Goal: Download file/media

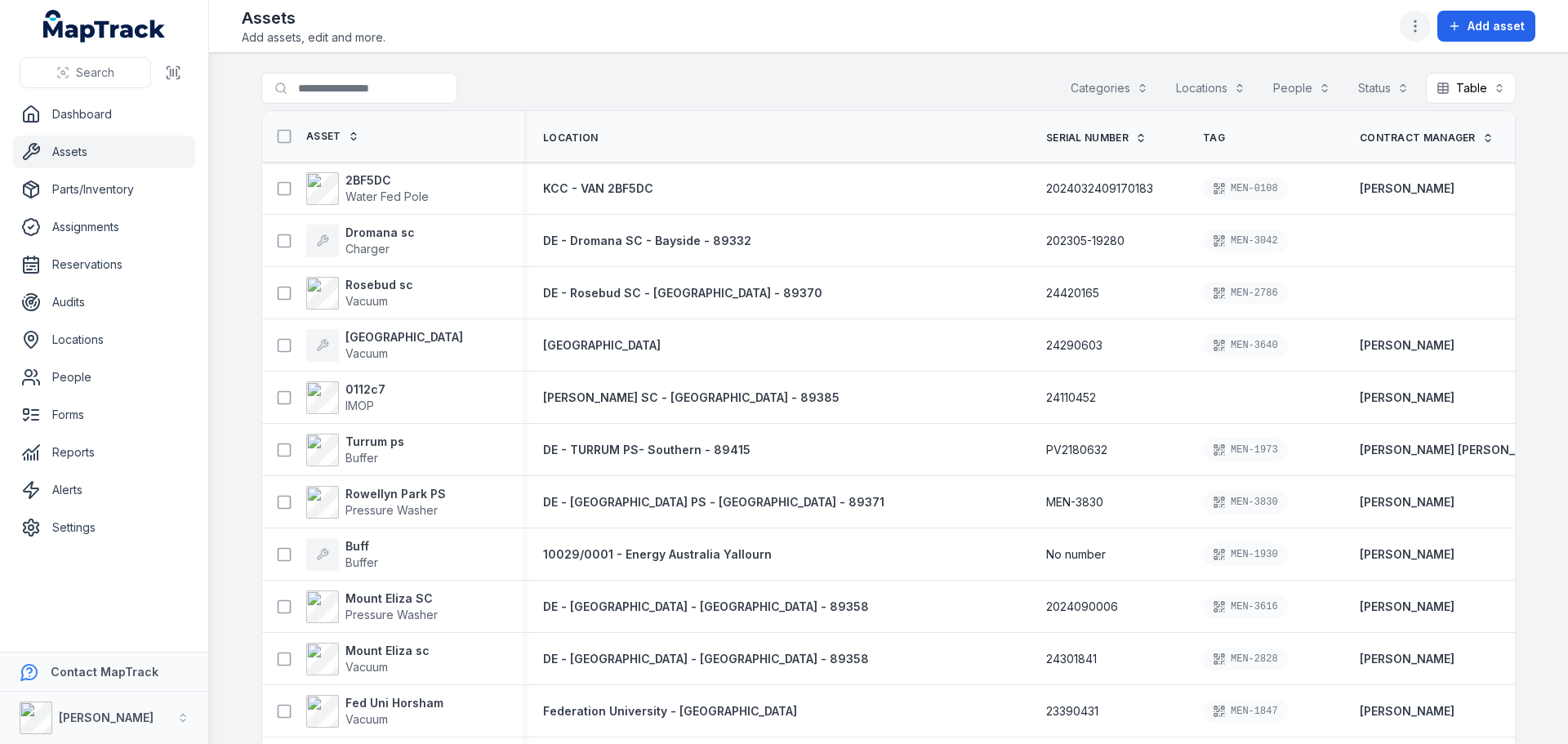
click at [1419, 15] on button "button" at bounding box center [1415, 25] width 31 height 31
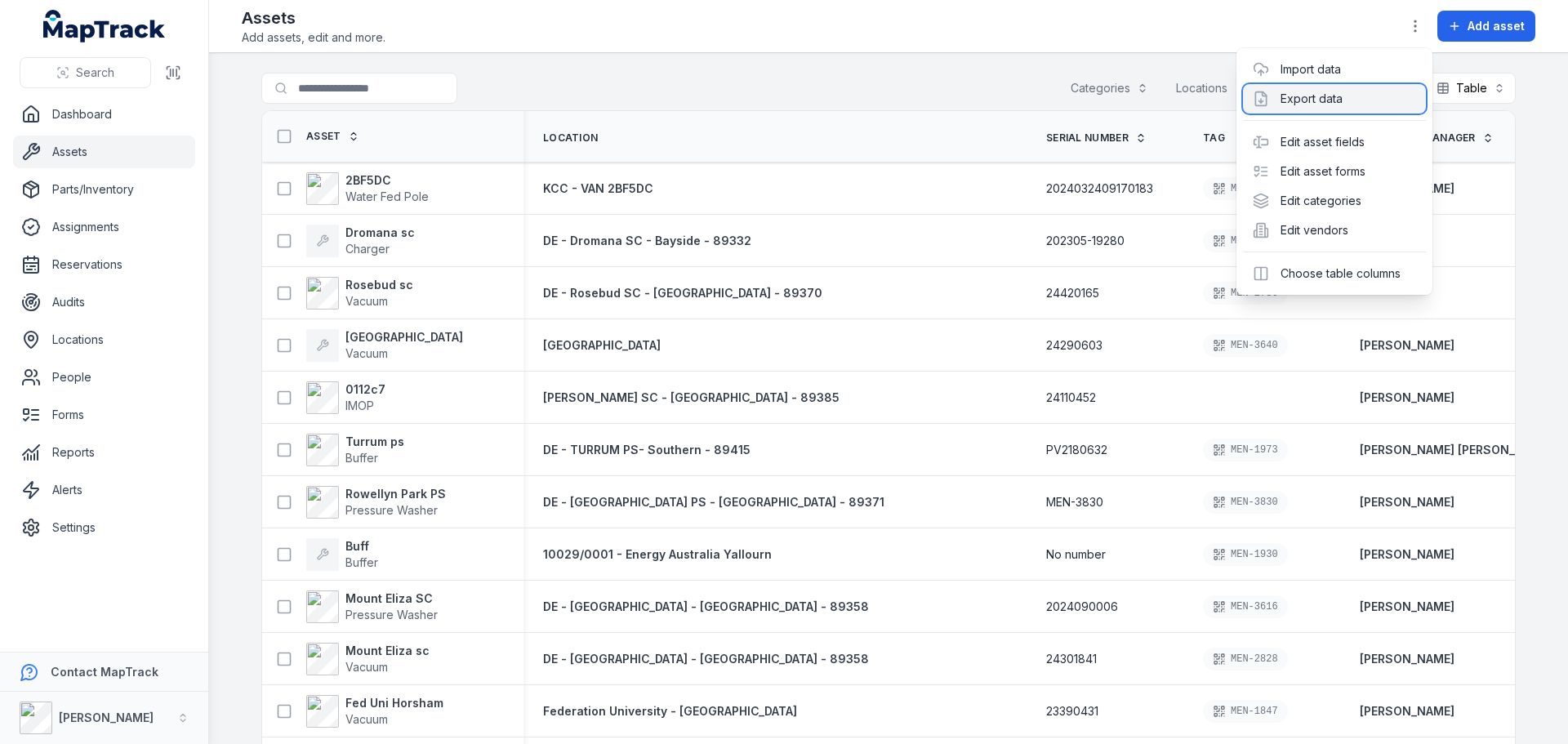
click at [1359, 102] on div "Export data" at bounding box center [1335, 98] width 183 height 29
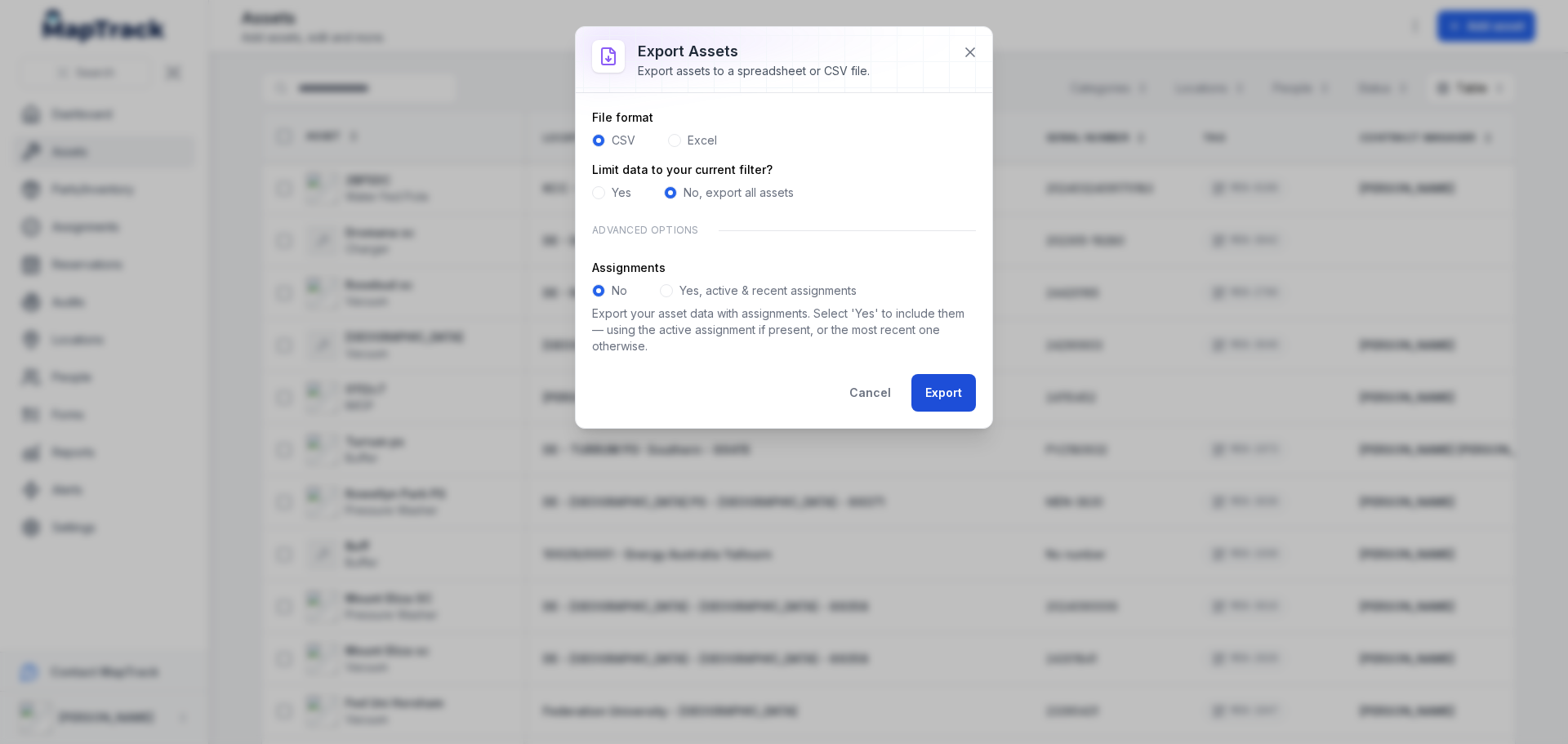
click at [915, 393] on button "Export" at bounding box center [943, 393] width 64 height 37
click at [936, 389] on button "Export" at bounding box center [943, 393] width 64 height 37
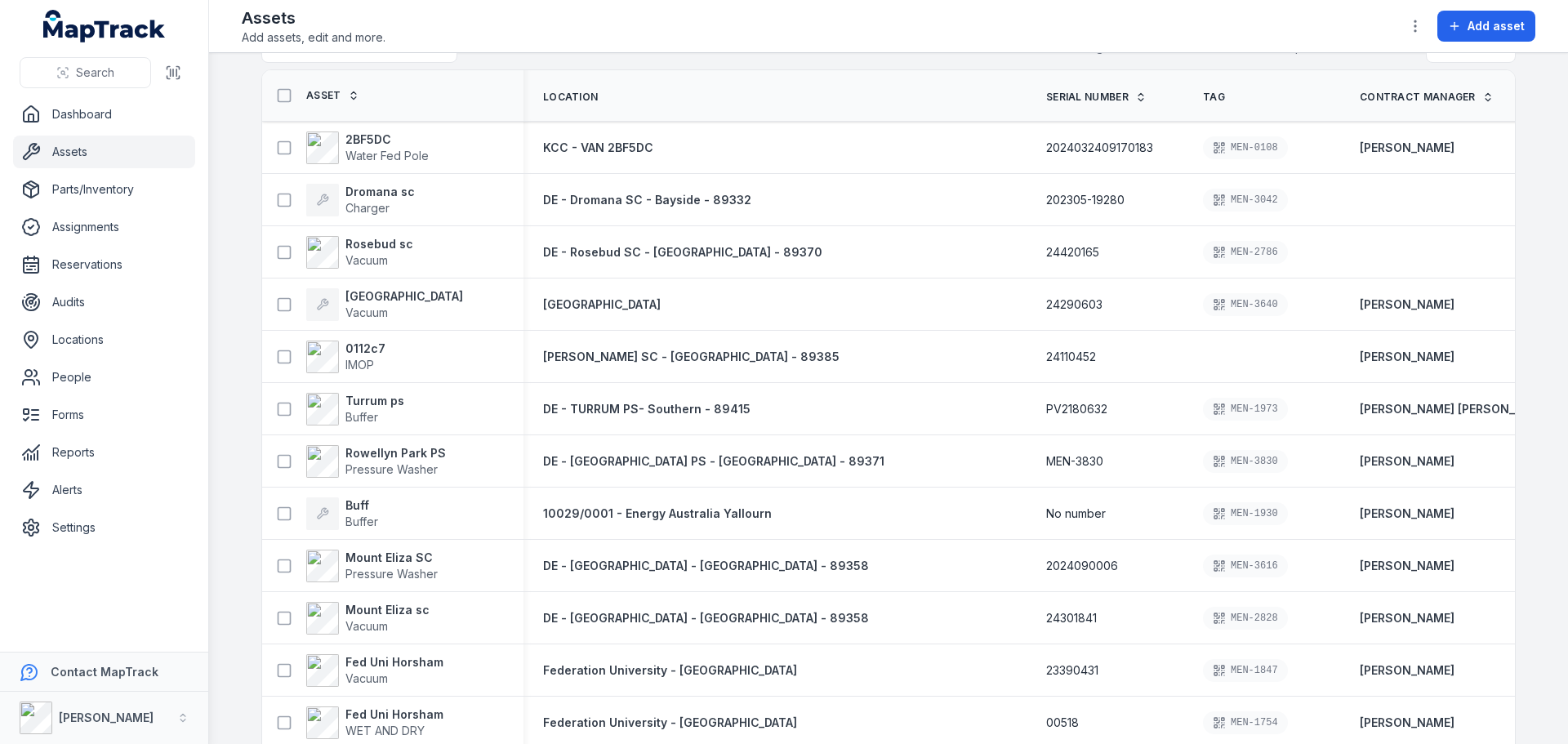
scroll to position [163, 0]
